Goal: Task Accomplishment & Management: Complete application form

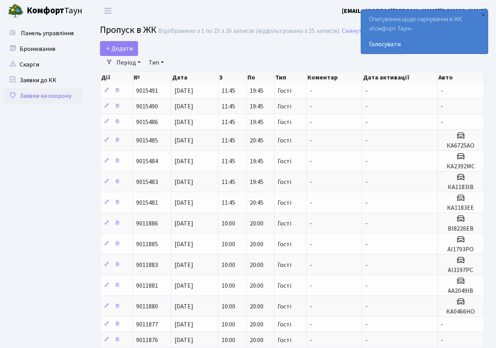
select select "25"
drag, startPoint x: 0, startPoint y: 0, endPoint x: 118, endPoint y: 41, distance: 125.1
click at [118, 41] on main "Admin Пропуск в ЖК Список Пропуск в ЖК Відображено з 1 по 25 з 26 записів (відф…" at bounding box center [291, 306] width 407 height 568
click at [119, 46] on span "Додати" at bounding box center [119, 48] width 28 height 9
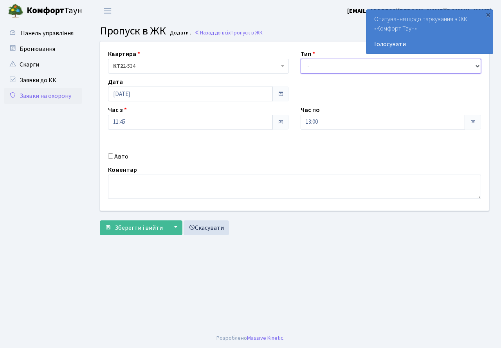
drag, startPoint x: 334, startPoint y: 68, endPoint x: 333, endPoint y: 72, distance: 4.5
click at [334, 68] on select "- Доставка Таксі Гості Сервіс" at bounding box center [391, 66] width 181 height 15
select select "3"
click at [301, 59] on select "- Доставка Таксі Гості Сервіс" at bounding box center [391, 66] width 181 height 15
click at [326, 127] on input "13:00" at bounding box center [383, 122] width 165 height 15
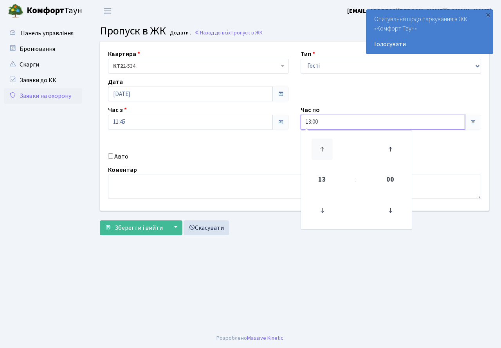
click at [318, 142] on icon at bounding box center [322, 149] width 21 height 21
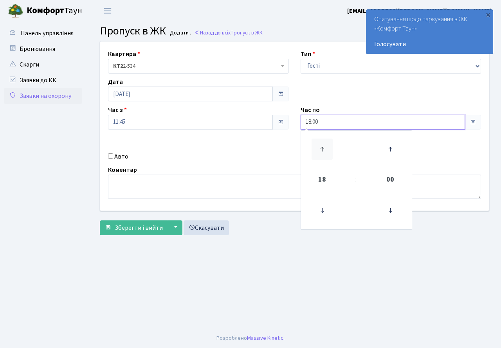
click at [318, 142] on icon at bounding box center [322, 149] width 21 height 21
type input "20:00"
drag, startPoint x: 180, startPoint y: 139, endPoint x: 170, endPoint y: 143, distance: 10.5
click at [179, 139] on div "Квартира <b>КТ2</b>&nbsp;&nbsp;&nbsp;2-534 КТ2 2-534 Тип - Доставка Таксі Гості…" at bounding box center [294, 126] width 401 height 169
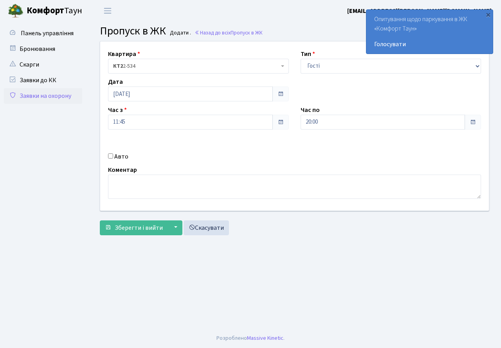
click at [109, 158] on input "Авто" at bounding box center [110, 156] width 5 height 5
checkbox input "true"
type input "КА3279СС"
click at [131, 226] on span "Зберегти і вийти" at bounding box center [139, 228] width 48 height 9
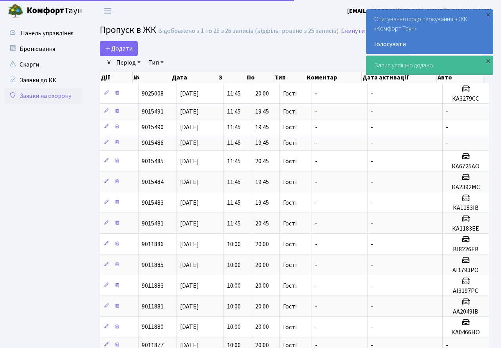
select select "25"
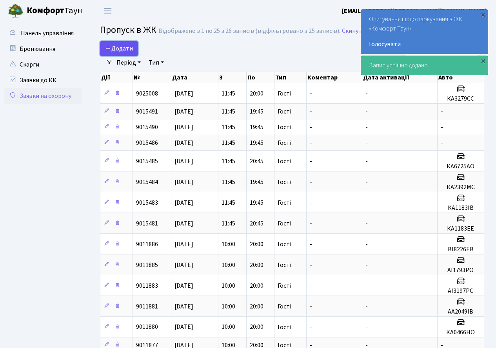
click at [117, 48] on span "Додати" at bounding box center [119, 48] width 28 height 9
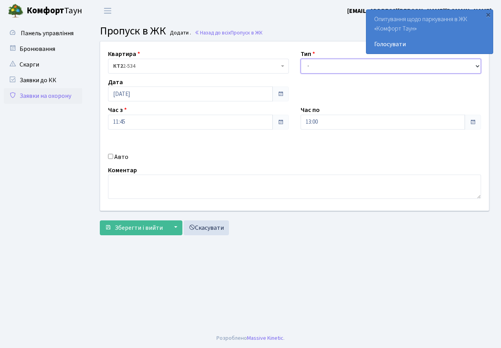
drag, startPoint x: 320, startPoint y: 63, endPoint x: 322, endPoint y: 73, distance: 9.8
click at [322, 69] on select "- Доставка Таксі Гості Сервіс" at bounding box center [391, 66] width 181 height 15
select select "3"
click at [301, 59] on select "- Доставка Таксі Гості Сервіс" at bounding box center [391, 66] width 181 height 15
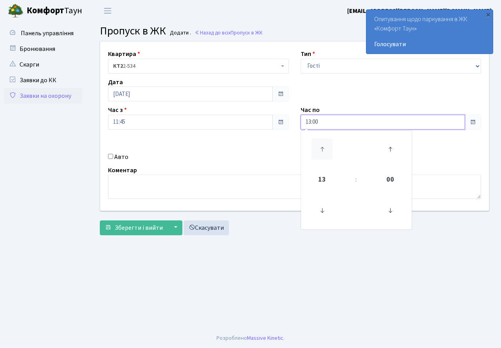
drag, startPoint x: 335, startPoint y: 124, endPoint x: 320, endPoint y: 153, distance: 32.8
click at [333, 130] on div "13:00 13 : 00 00 01 02 03 04 05 06 07 08 09 10 11 12 13 14 15 16 17 18 19 20 21…" at bounding box center [391, 122] width 181 height 15
click at [320, 148] on icon at bounding box center [322, 149] width 21 height 21
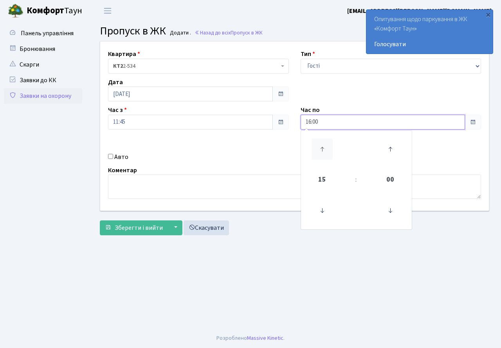
click at [320, 148] on icon at bounding box center [322, 149] width 21 height 21
type input "20:00"
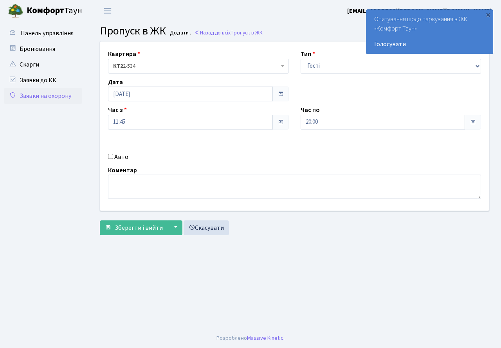
click at [274, 151] on div "Квартира <b>КТ2</b>&nbsp;&nbsp;&nbsp;2-534 КТ2 2-534 Тип - Доставка Таксі Гості…" at bounding box center [294, 126] width 401 height 169
click at [109, 157] on input "Авто" at bounding box center [110, 156] width 5 height 5
checkbox input "true"
type input "АА5201ВВ"
click at [143, 221] on button "Зберегти і вийти" at bounding box center [134, 228] width 68 height 15
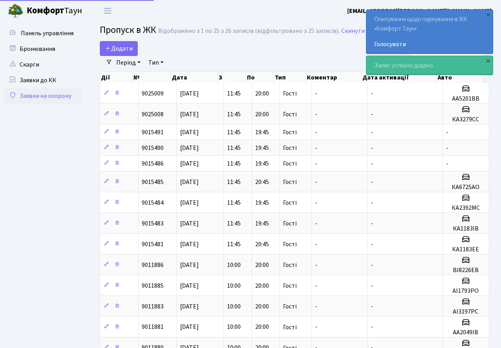
select select "25"
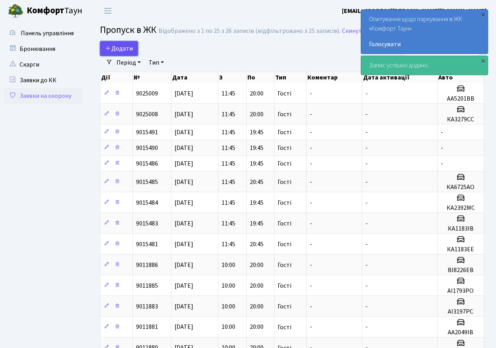
click at [119, 49] on span "Додати" at bounding box center [119, 48] width 28 height 9
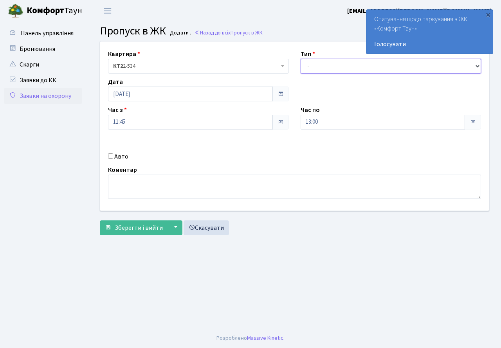
drag, startPoint x: 359, startPoint y: 67, endPoint x: 359, endPoint y: 72, distance: 5.1
click at [359, 67] on select "- Доставка Таксі Гості Сервіс" at bounding box center [391, 66] width 181 height 15
select select "3"
click at [301, 59] on select "- Доставка Таксі Гості Сервіс" at bounding box center [391, 66] width 181 height 15
drag, startPoint x: 335, startPoint y: 119, endPoint x: 332, endPoint y: 127, distance: 8.1
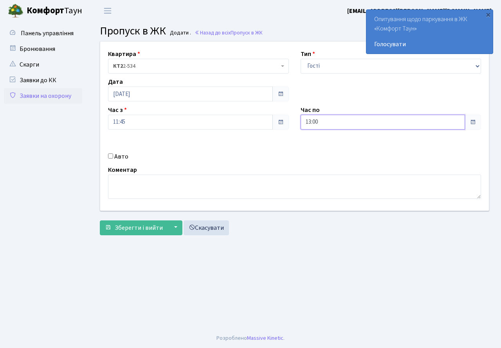
click at [335, 119] on input "13:00" at bounding box center [383, 122] width 165 height 15
click at [324, 148] on icon at bounding box center [322, 149] width 21 height 21
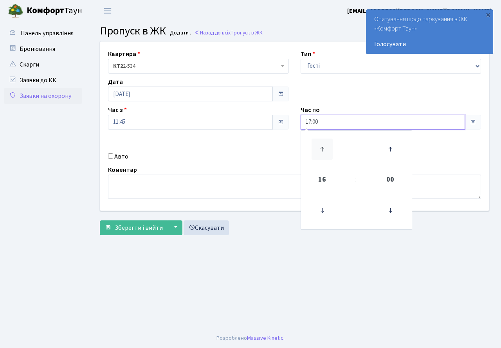
click at [324, 148] on icon at bounding box center [322, 149] width 21 height 21
type input "20:00"
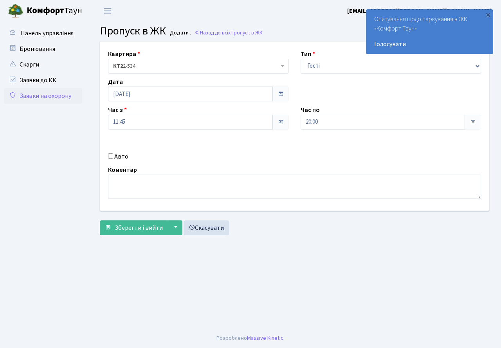
click at [251, 163] on div "Квартира <b>КТ2</b>&nbsp;&nbsp;&nbsp;2-534 КТ2 2-534 Тип - Доставка Таксі Гості…" at bounding box center [294, 126] width 401 height 169
click at [109, 155] on input "Авто" at bounding box center [110, 156] width 5 height 5
checkbox input "true"
type input "КА4029АС"
click at [130, 230] on span "Зберегти і вийти" at bounding box center [139, 228] width 48 height 9
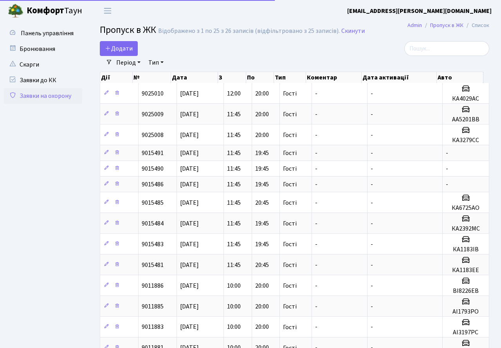
select select "25"
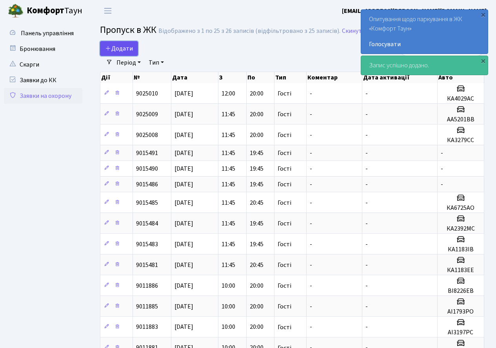
click at [115, 49] on span "Додати" at bounding box center [119, 48] width 28 height 9
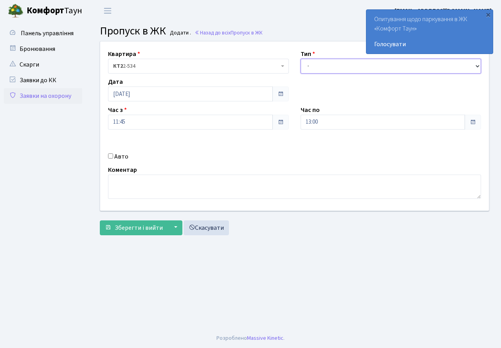
drag, startPoint x: 318, startPoint y: 68, endPoint x: 320, endPoint y: 73, distance: 5.5
click at [318, 68] on select "- Доставка Таксі Гості Сервіс" at bounding box center [391, 66] width 181 height 15
select select "3"
click at [301, 59] on select "- Доставка Таксі Гості Сервіс" at bounding box center [391, 66] width 181 height 15
click at [324, 119] on input "13:00" at bounding box center [383, 122] width 165 height 15
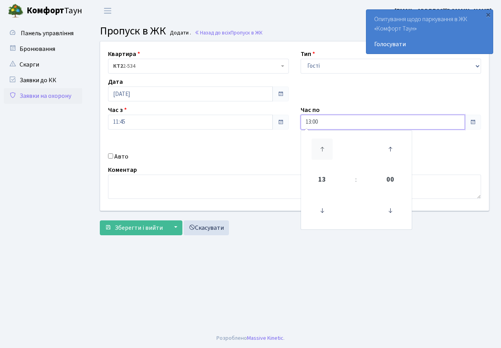
click at [320, 145] on icon at bounding box center [322, 149] width 21 height 21
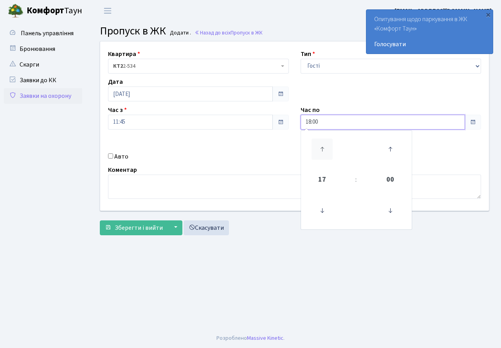
click at [320, 145] on icon at bounding box center [322, 149] width 21 height 21
type input "20:00"
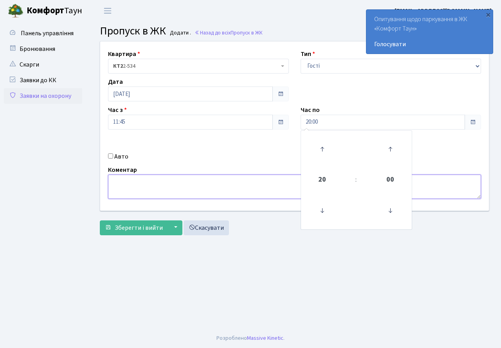
click at [196, 177] on textarea at bounding box center [294, 187] width 373 height 24
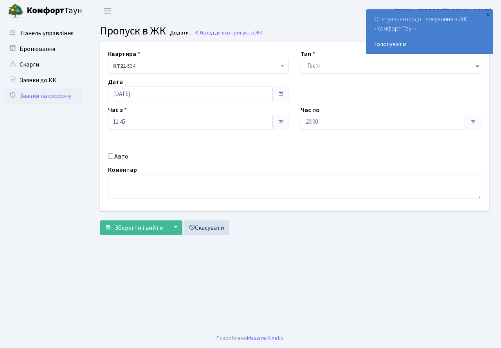
click at [110, 154] on input "Авто" at bounding box center [110, 156] width 5 height 5
checkbox input "true"
type input "АТ2660HI"
click at [134, 232] on span "Зберегти і вийти" at bounding box center [139, 228] width 48 height 9
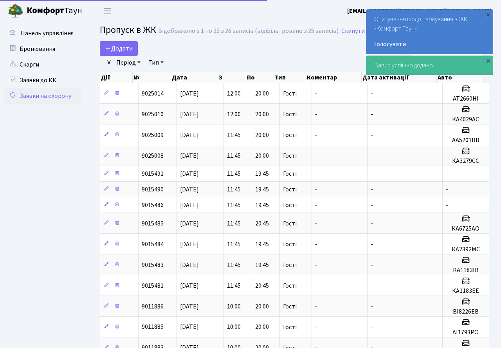
select select "25"
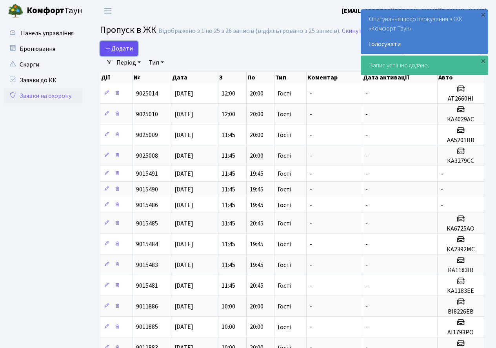
click at [121, 45] on span "Додати" at bounding box center [119, 48] width 28 height 9
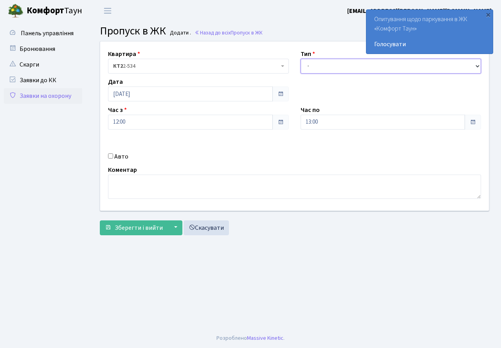
click at [318, 71] on select "- Доставка Таксі Гості Сервіс" at bounding box center [391, 66] width 181 height 15
select select "3"
click at [301, 59] on select "- Доставка Таксі Гості Сервіс" at bounding box center [391, 66] width 181 height 15
click at [323, 128] on input "13:00" at bounding box center [383, 122] width 165 height 15
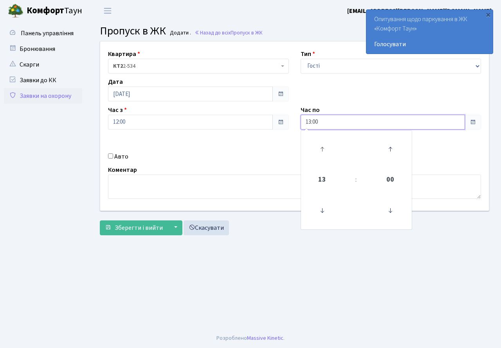
click at [319, 136] on link at bounding box center [322, 149] width 23 height 28
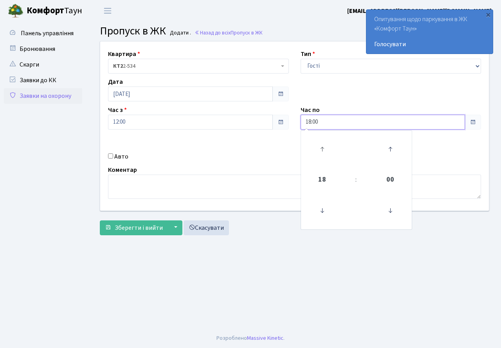
click at [319, 136] on link at bounding box center [322, 149] width 23 height 28
type input "20:00"
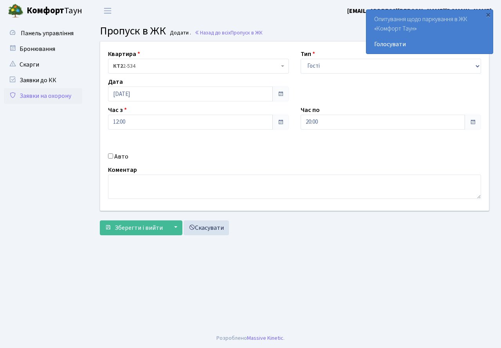
click at [177, 146] on div "Квартира <b>КТ2</b>&nbsp;&nbsp;&nbsp;2-534 КТ2 2-534 Тип - Доставка Таксі Гості…" at bounding box center [294, 126] width 401 height 169
click at [110, 157] on input "Авто" at bounding box center [110, 156] width 5 height 5
checkbox input "true"
type input "АА5653АА"
click at [125, 230] on span "Зберегти і вийти" at bounding box center [139, 228] width 48 height 9
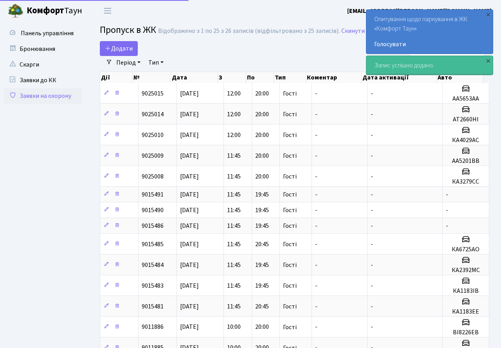
select select "25"
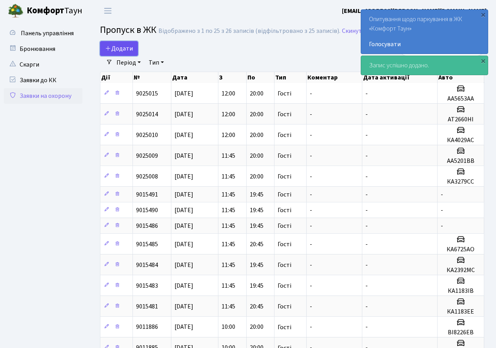
click at [124, 47] on span "Додати" at bounding box center [119, 48] width 28 height 9
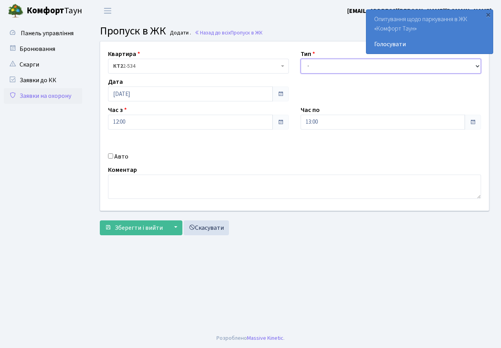
drag, startPoint x: 317, startPoint y: 67, endPoint x: 319, endPoint y: 71, distance: 5.1
click at [318, 69] on select "- Доставка Таксі Гості Сервіс" at bounding box center [391, 66] width 181 height 15
select select "3"
click at [301, 59] on select "- Доставка Таксі Гості Сервіс" at bounding box center [391, 66] width 181 height 15
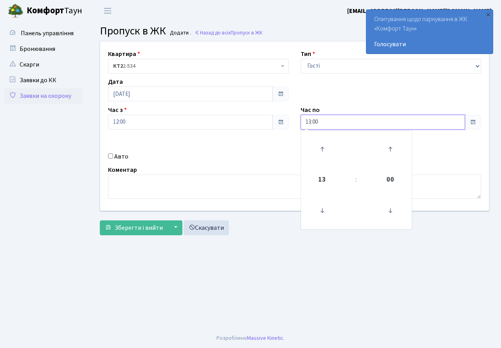
click at [326, 123] on input "13:00" at bounding box center [383, 122] width 165 height 15
click at [324, 146] on icon at bounding box center [322, 149] width 21 height 21
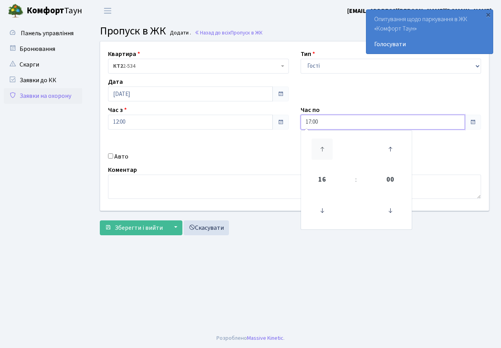
click at [324, 146] on icon at bounding box center [322, 149] width 21 height 21
type input "20:00"
click at [244, 143] on div "Квартира <b>КТ2</b>&nbsp;&nbsp;&nbsp;2-534 КТ2 2-534 Тип - Доставка Таксі Гості…" at bounding box center [294, 126] width 401 height 169
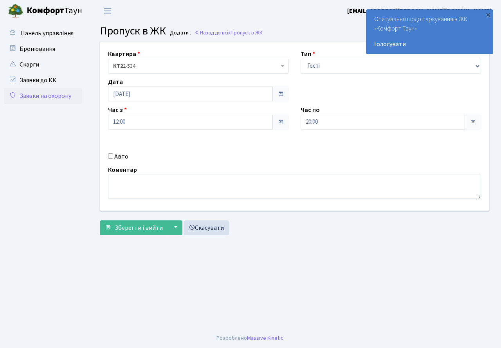
click at [111, 156] on input "Авто" at bounding box center [110, 156] width 5 height 5
checkbox input "true"
type input "КА1374РН"
click at [136, 228] on span "Зберегти і вийти" at bounding box center [139, 228] width 48 height 9
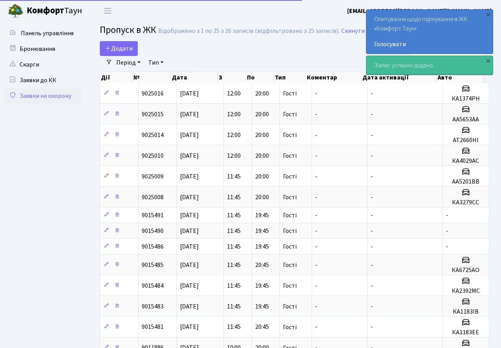
select select "25"
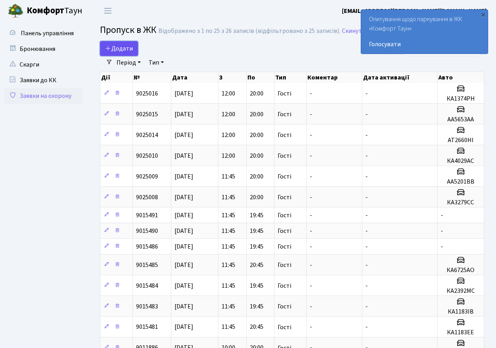
click at [126, 49] on span "Додати" at bounding box center [119, 48] width 28 height 9
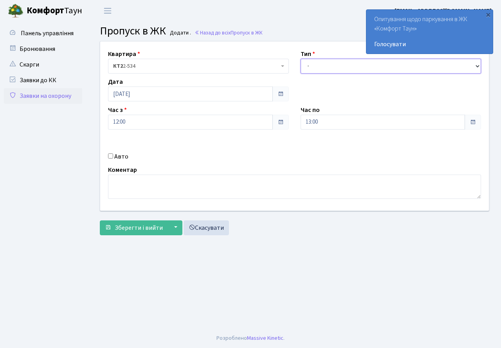
drag, startPoint x: 311, startPoint y: 65, endPoint x: 313, endPoint y: 71, distance: 6.7
click at [312, 66] on select "- Доставка Таксі Гості Сервіс" at bounding box center [391, 66] width 181 height 15
select select "3"
click at [301, 59] on select "- Доставка Таксі Гості Сервіс" at bounding box center [391, 66] width 181 height 15
click at [328, 120] on input "13:00" at bounding box center [383, 122] width 165 height 15
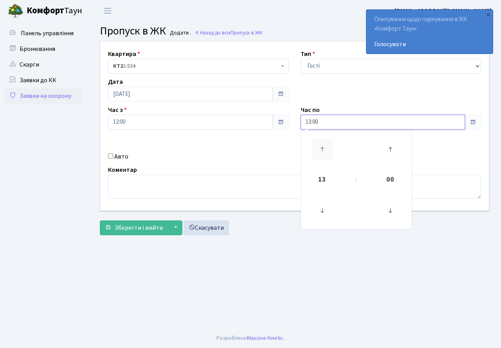
click at [322, 145] on icon at bounding box center [322, 149] width 21 height 21
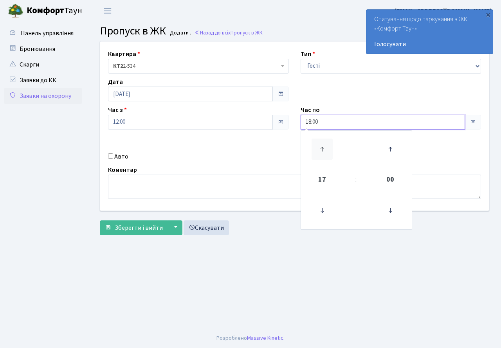
click at [322, 145] on icon at bounding box center [322, 149] width 21 height 21
type input "20:00"
click at [225, 170] on div "Коментар" at bounding box center [294, 182] width 385 height 34
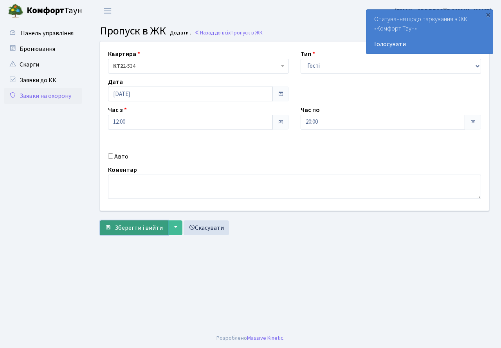
click at [128, 225] on span "Зберегти і вийти" at bounding box center [139, 228] width 48 height 9
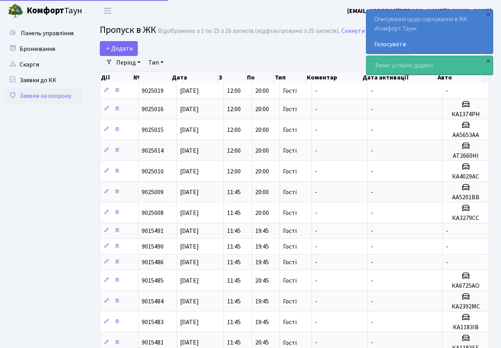
select select "25"
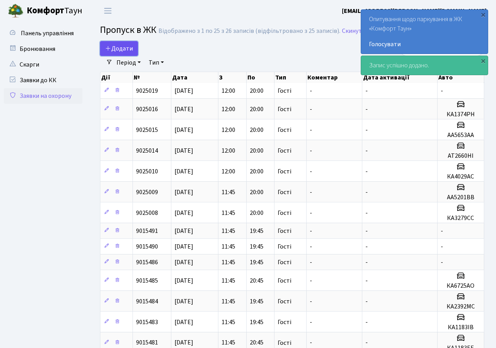
click at [114, 50] on span "Додати" at bounding box center [119, 48] width 28 height 9
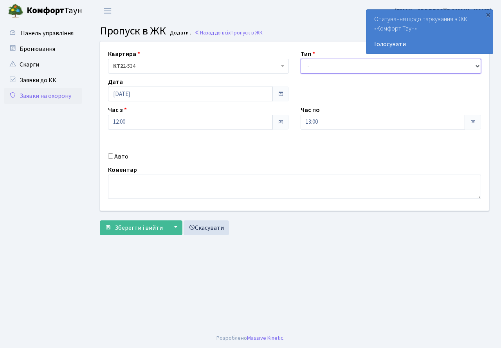
drag, startPoint x: 333, startPoint y: 63, endPoint x: 332, endPoint y: 71, distance: 7.1
click at [333, 63] on select "- Доставка Таксі Гості Сервіс" at bounding box center [391, 66] width 181 height 15
select select "3"
click at [301, 59] on select "- Доставка Таксі Гості Сервіс" at bounding box center [391, 66] width 181 height 15
click at [329, 123] on input "13:00" at bounding box center [383, 122] width 165 height 15
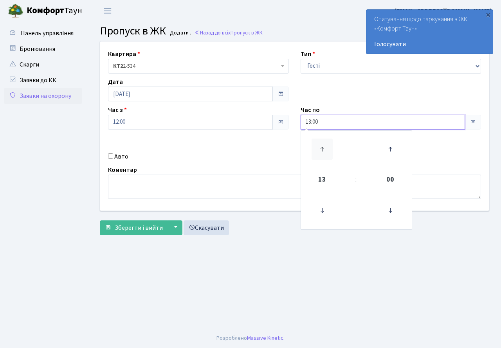
click at [318, 145] on icon at bounding box center [322, 149] width 21 height 21
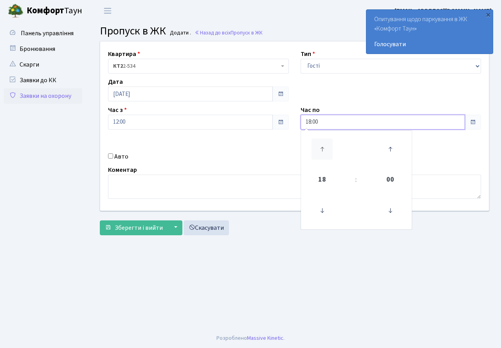
click at [318, 145] on icon at bounding box center [322, 149] width 21 height 21
type input "20:00"
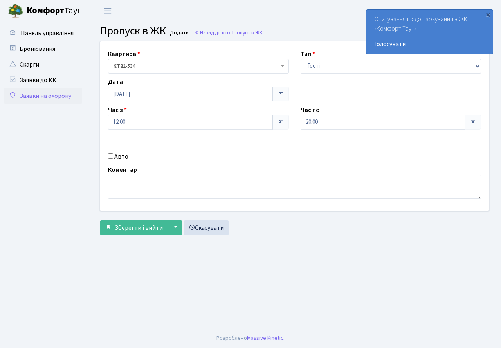
click at [217, 172] on div "Коментар" at bounding box center [294, 182] width 385 height 34
click at [134, 229] on span "Зберегти і вийти" at bounding box center [139, 228] width 48 height 9
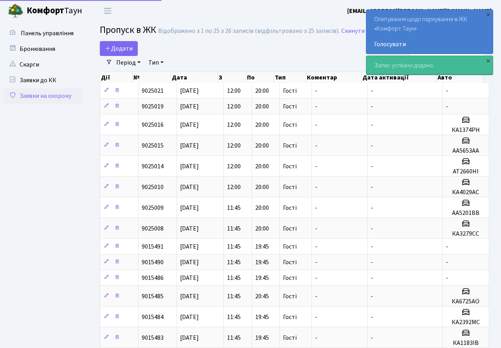
select select "25"
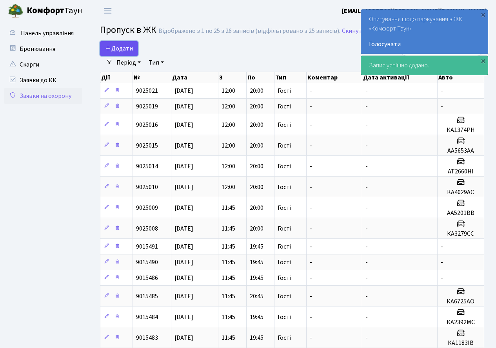
click at [123, 44] on span "Додати" at bounding box center [119, 48] width 28 height 9
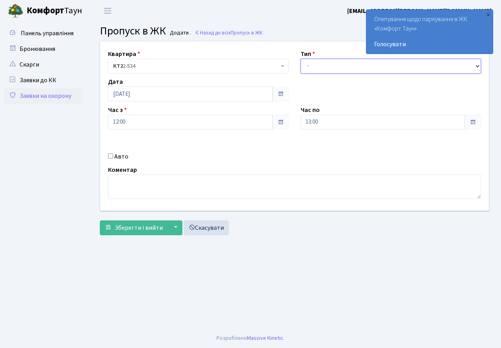
drag, startPoint x: 340, startPoint y: 67, endPoint x: 338, endPoint y: 72, distance: 5.0
click at [340, 67] on select "- Доставка Таксі Гості Сервіс" at bounding box center [391, 66] width 181 height 15
select select "3"
click at [301, 59] on select "- Доставка Таксі Гості Сервіс" at bounding box center [391, 66] width 181 height 15
click at [328, 126] on input "13:00" at bounding box center [383, 122] width 165 height 15
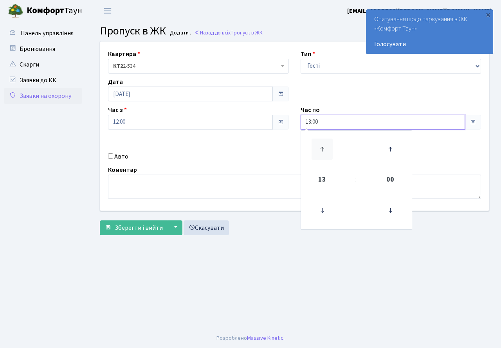
click at [323, 141] on icon at bounding box center [322, 149] width 21 height 21
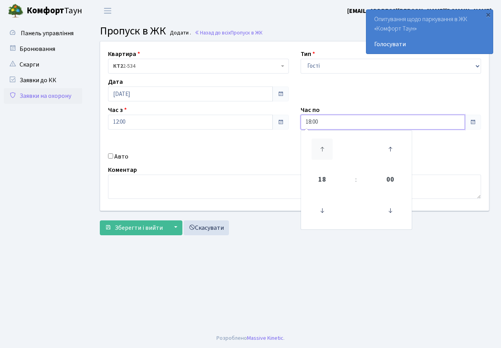
click at [323, 141] on icon at bounding box center [322, 149] width 21 height 21
type input "20:00"
click at [200, 152] on div "Квартира <b>КТ2</b>&nbsp;&nbsp;&nbsp;2-534 КТ2 2-534 Тип - Доставка Таксі Гості…" at bounding box center [294, 126] width 401 height 169
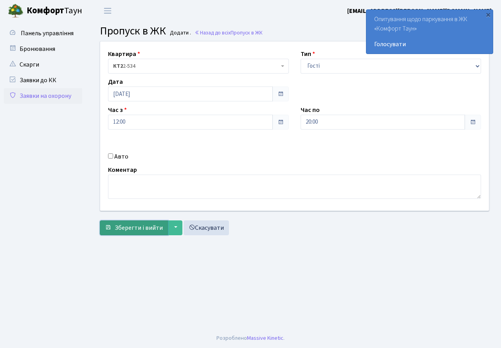
drag, startPoint x: 143, startPoint y: 226, endPoint x: 139, endPoint y: 230, distance: 5.0
click at [143, 227] on span "Зберегти і вийти" at bounding box center [139, 228] width 48 height 9
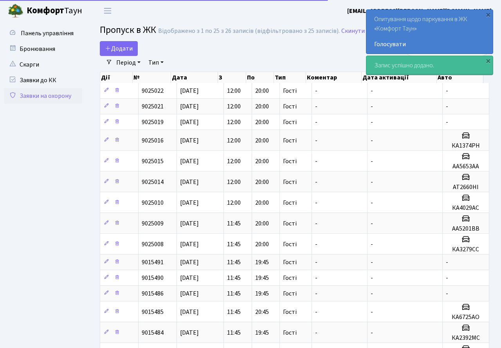
select select "25"
